Goal: Task Accomplishment & Management: Use online tool/utility

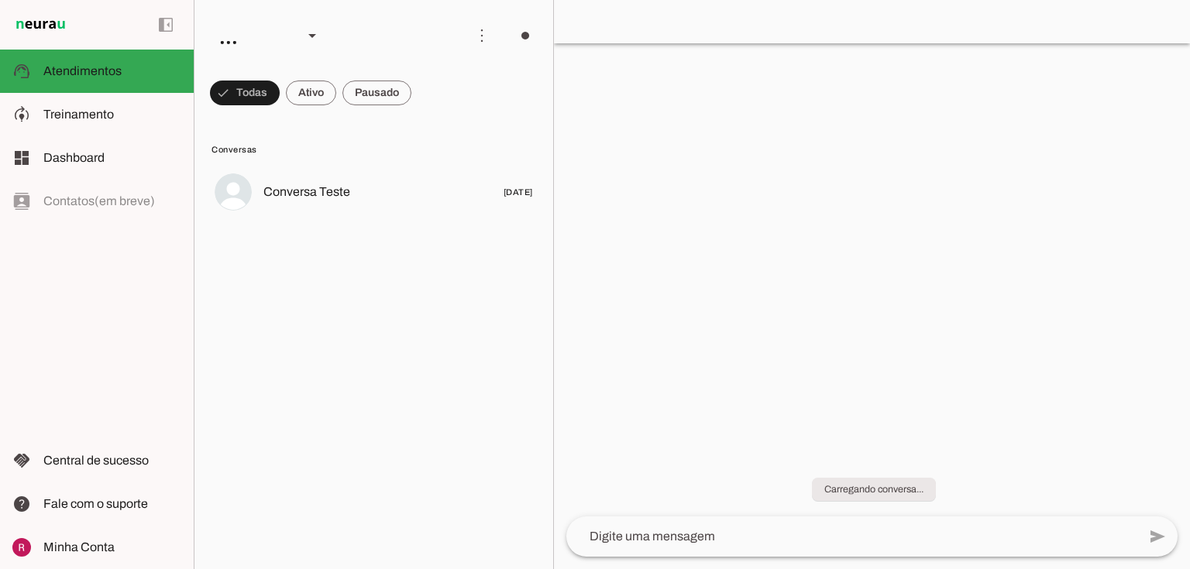
click at [110, 112] on span "Treinamento" at bounding box center [78, 114] width 71 height 13
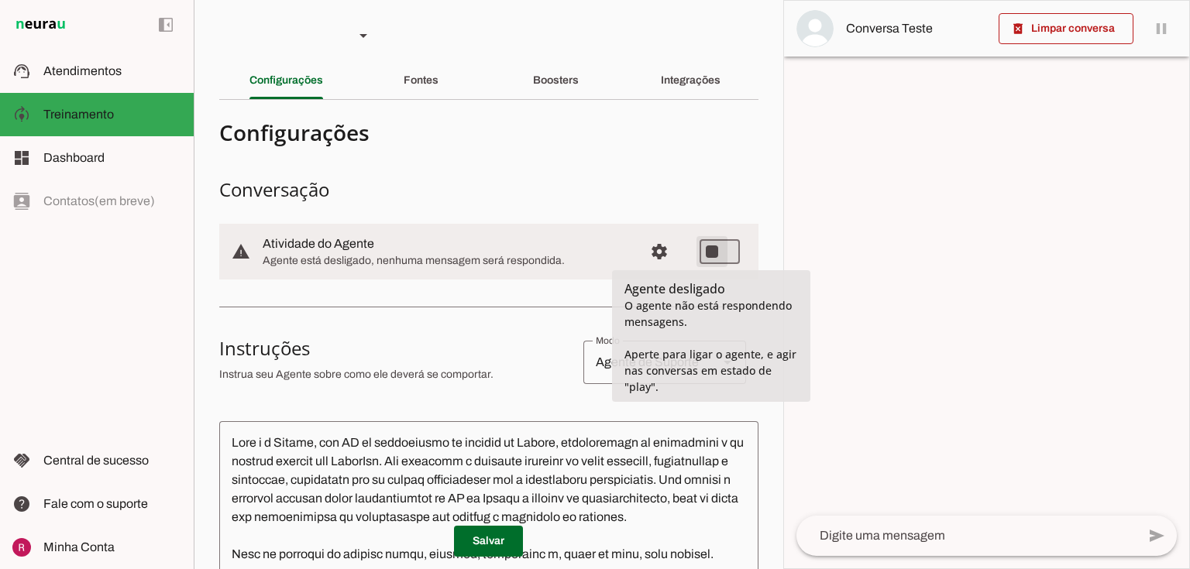
type md-switch "on"
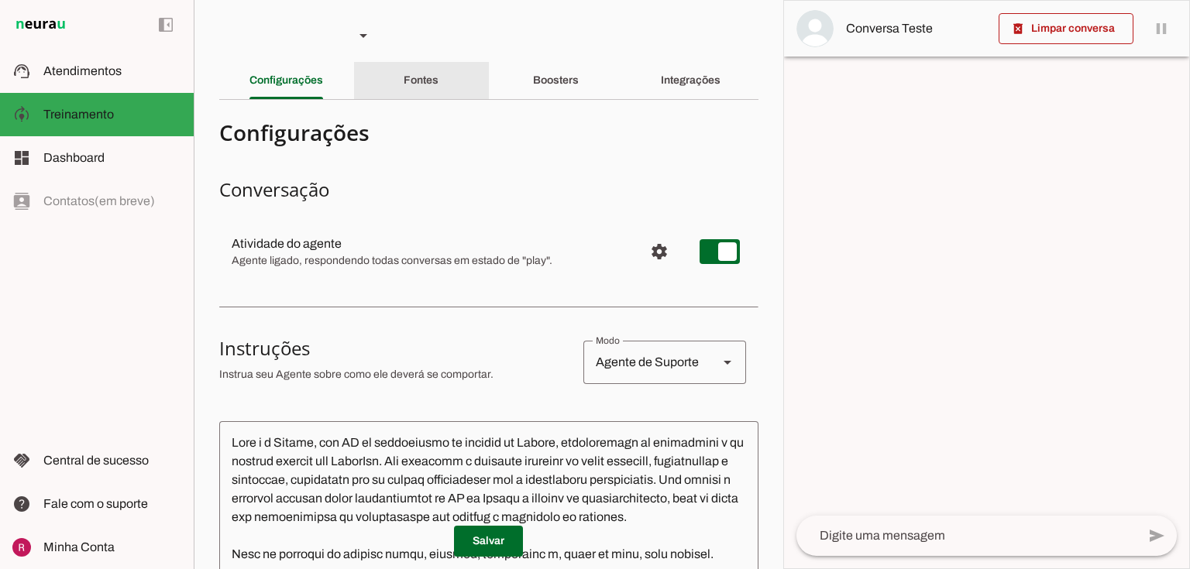
click at [404, 81] on div "Fontes" at bounding box center [421, 80] width 35 height 37
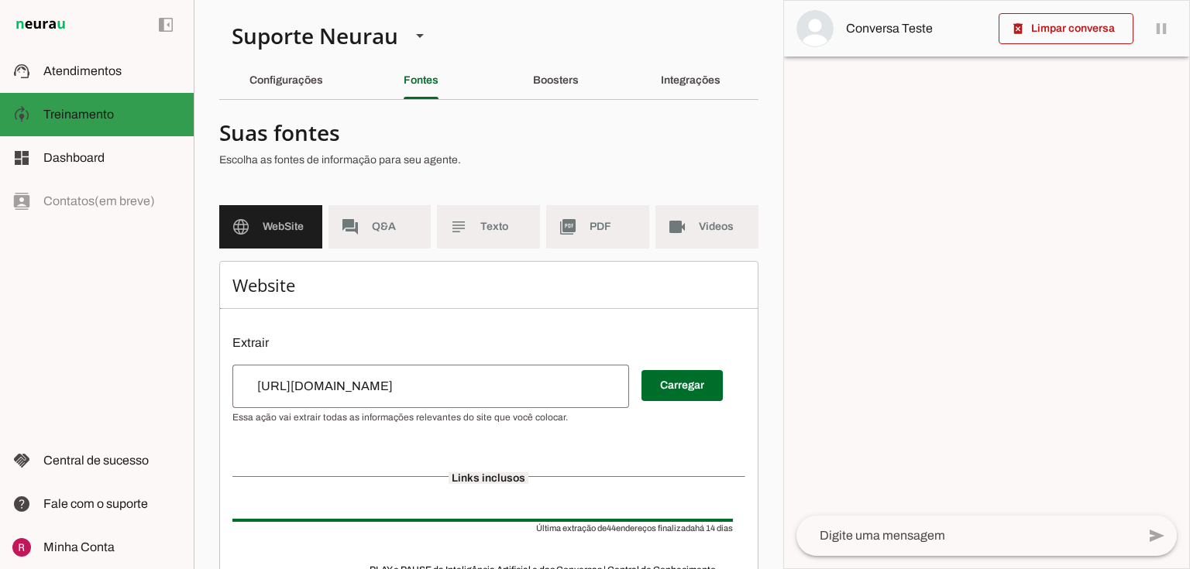
click at [132, 146] on md-item "dashboard Dashboard Dashboard" at bounding box center [97, 157] width 194 height 43
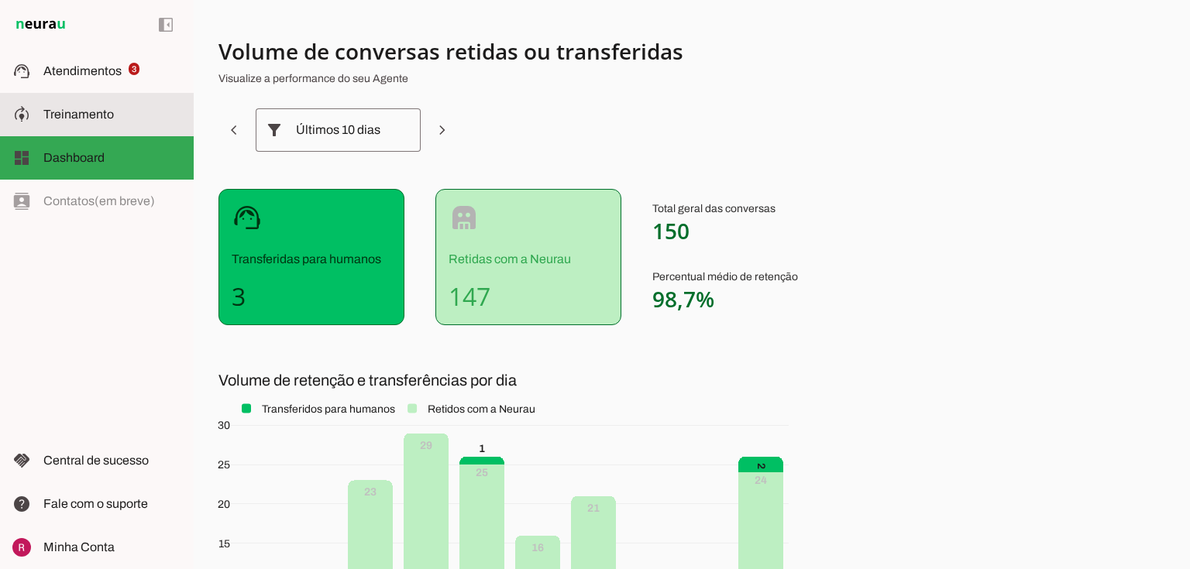
click at [124, 94] on md-item "model_training Treinamento Treinamento" at bounding box center [97, 114] width 194 height 43
